Goal: Check status: Check status

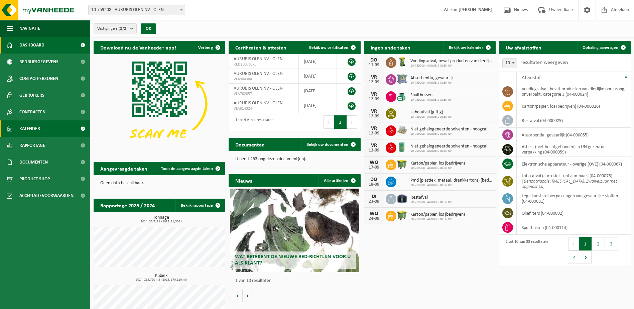
click at [45, 126] on link "Kalender" at bounding box center [45, 128] width 90 height 17
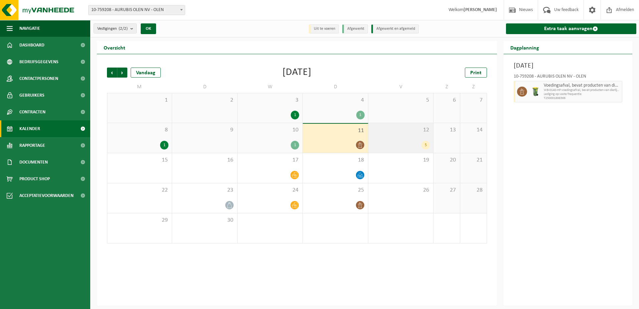
click at [394, 142] on div "5" at bounding box center [400, 145] width 58 height 9
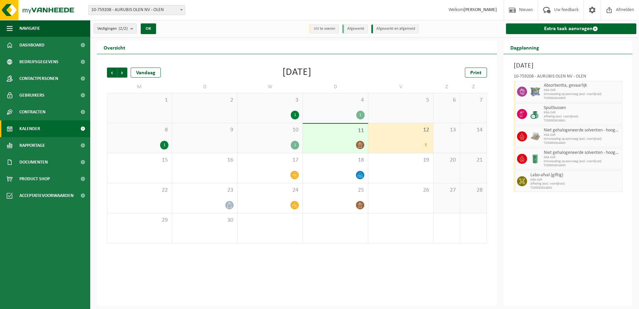
click at [548, 221] on div "[DATE] 10-759208 - AURUBIS OLEN NV - OLEN Absorbentia, gevaarlijk KGA Colli Omw…" at bounding box center [567, 179] width 129 height 251
click at [552, 230] on div "[DATE] 10-759208 - AURUBIS OLEN NV - OLEN Absorbentia, gevaarlijk KGA Colli Omw…" at bounding box center [567, 179] width 129 height 251
